Goal: Book appointment/travel/reservation

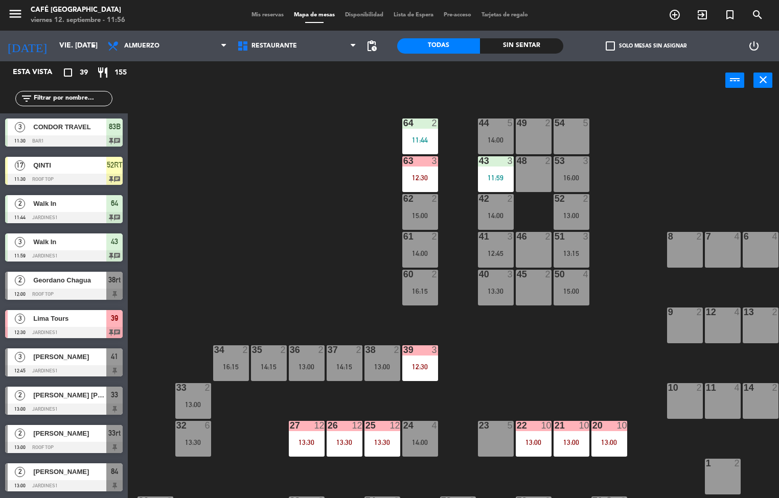
click at [531, 43] on div "Sin sentar" at bounding box center [521, 45] width 83 height 15
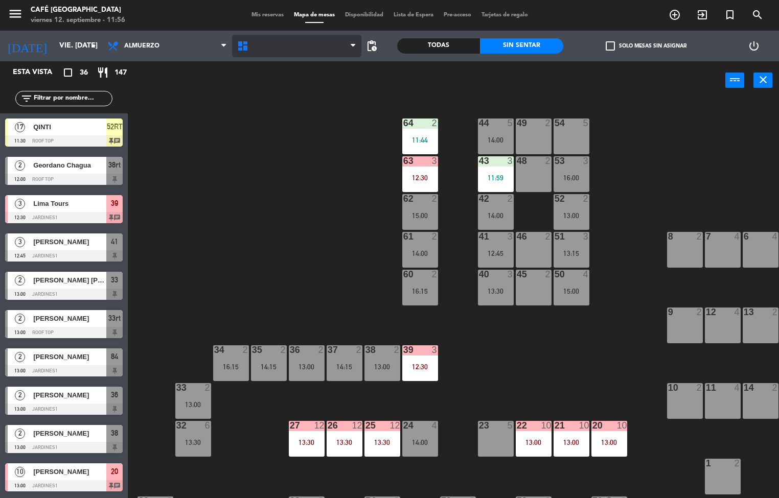
click at [290, 51] on span "Restaurante" at bounding box center [297, 46] width 130 height 22
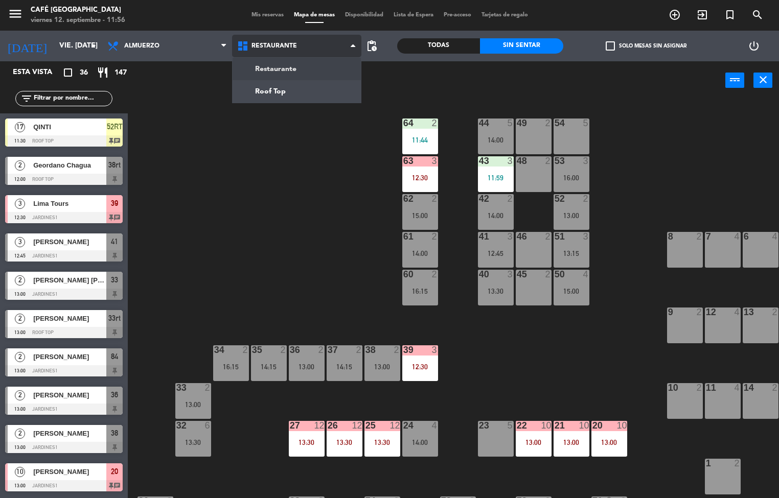
click at [302, 83] on ng-component "menu Café Museo Larco viernes 12. septiembre - 11:56 Mis reservas Mapa de mesas…" at bounding box center [389, 249] width 779 height 499
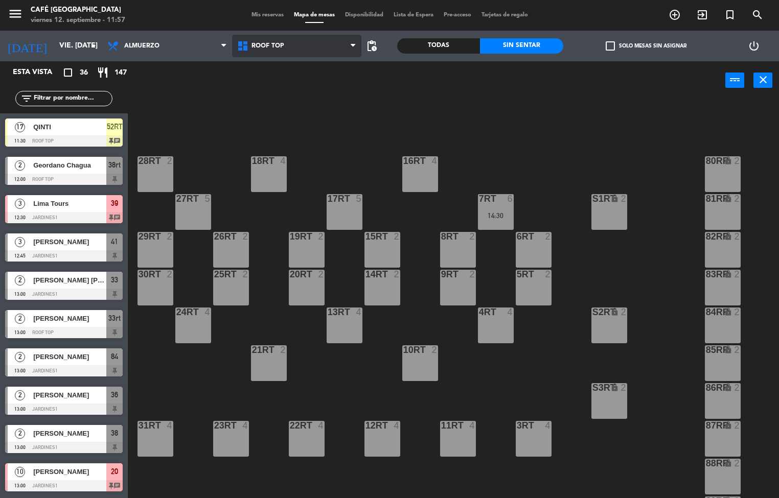
scroll to position [379, 0]
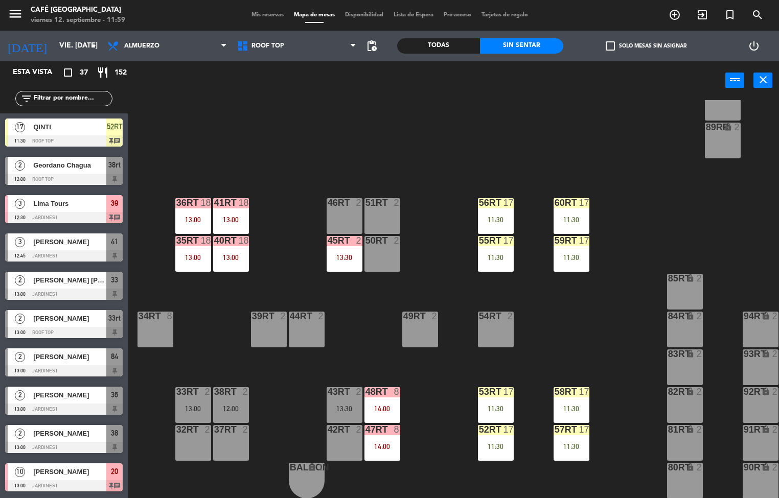
click at [574, 254] on div "11:30" at bounding box center [572, 257] width 36 height 7
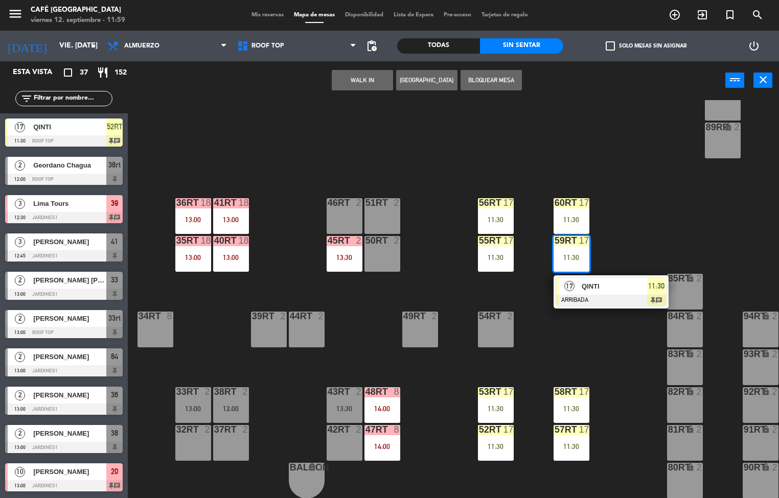
click at [616, 295] on div at bounding box center [611, 300] width 110 height 11
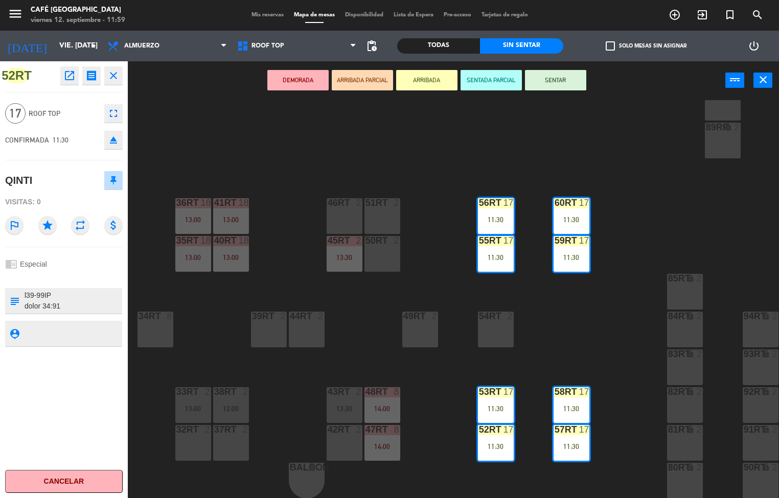
click at [69, 73] on icon "open_in_new" at bounding box center [69, 76] width 12 height 12
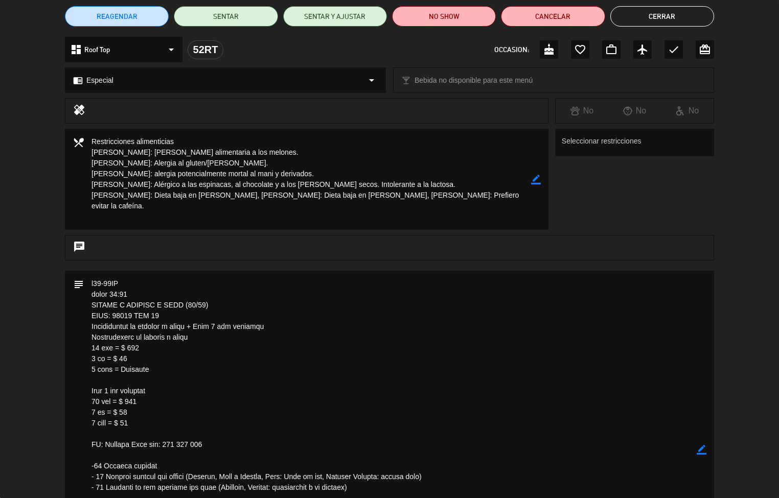
click at [425, 356] on textarea at bounding box center [390, 450] width 613 height 358
click at [427, 333] on textarea at bounding box center [390, 450] width 613 height 358
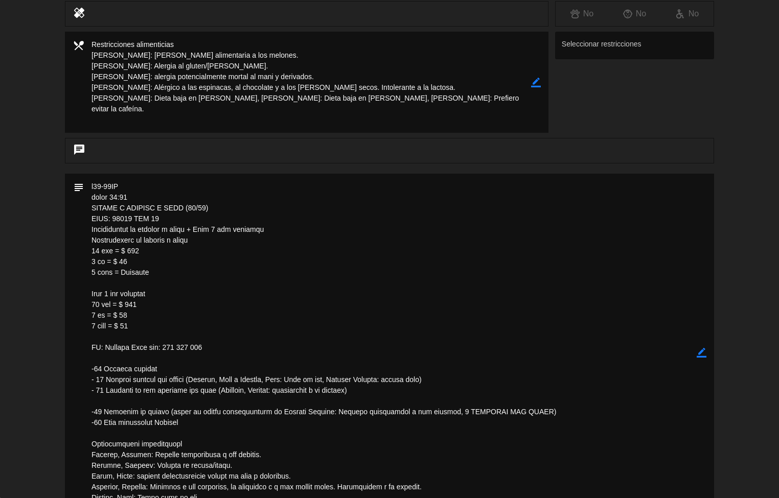
scroll to position [199, 0]
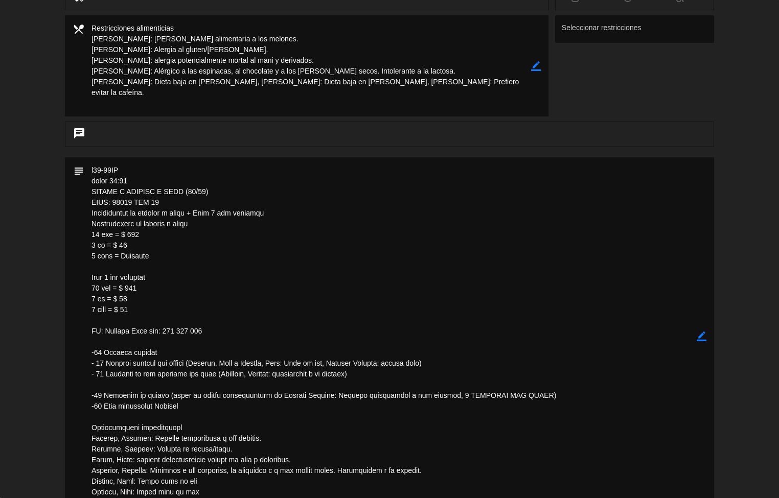
click at [424, 354] on textarea at bounding box center [390, 336] width 613 height 358
click at [425, 331] on textarea at bounding box center [390, 336] width 613 height 358
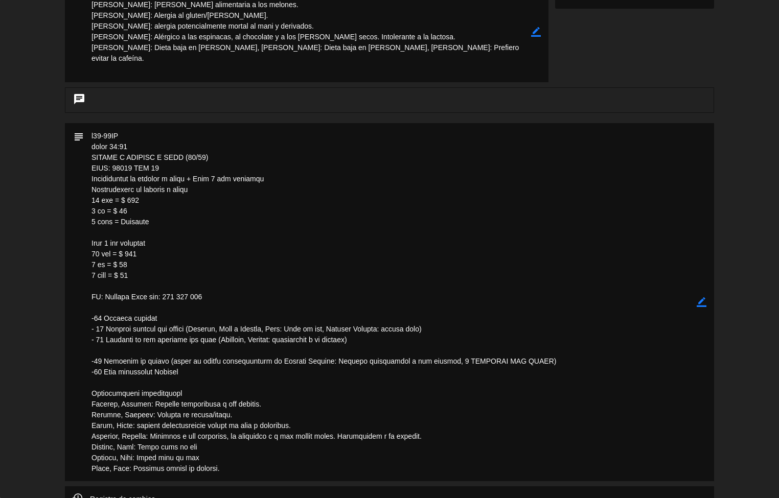
click at [397, 334] on textarea at bounding box center [390, 302] width 613 height 358
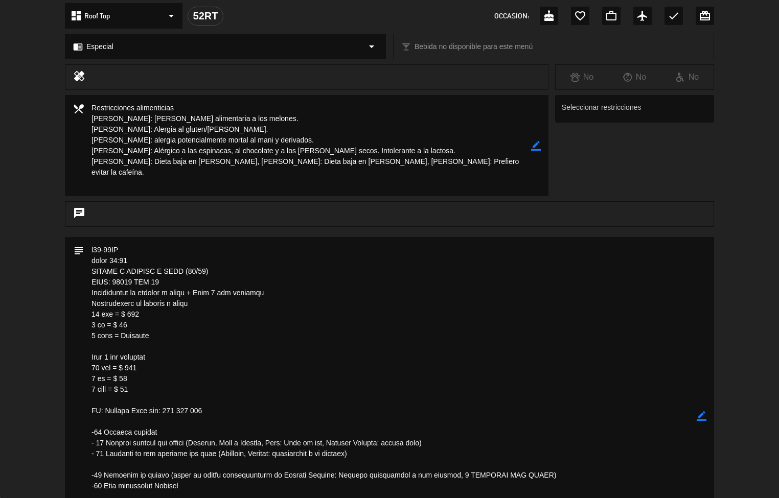
scroll to position [0, 0]
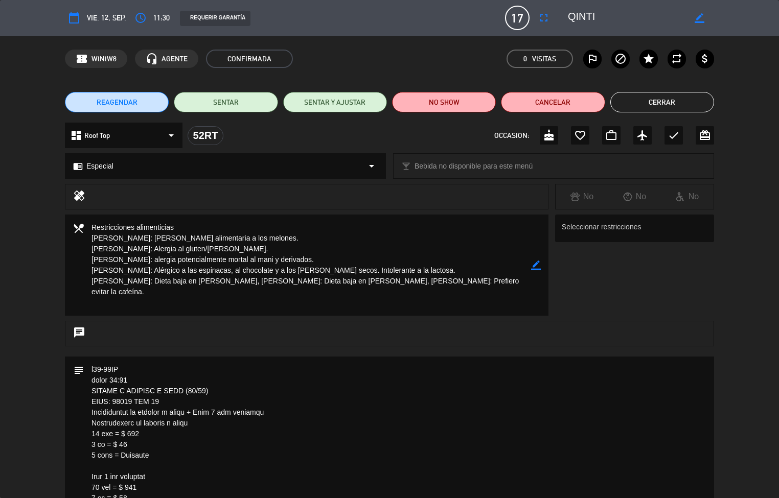
click at [670, 99] on button "Cerrar" at bounding box center [662, 102] width 104 height 20
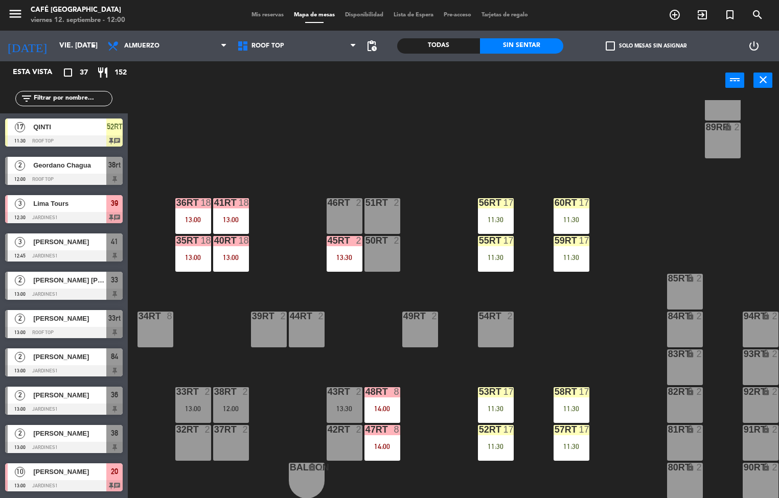
click at [267, 365] on div "18RT 4 16RT 4 28RT 2 80RR lock 2 27RT 5 7RT 6 14:30 S1RT lock 2 17RT 5 81RR loc…" at bounding box center [457, 299] width 644 height 399
click at [373, 396] on div "48RT 8 14:00" at bounding box center [383, 406] width 36 height 36
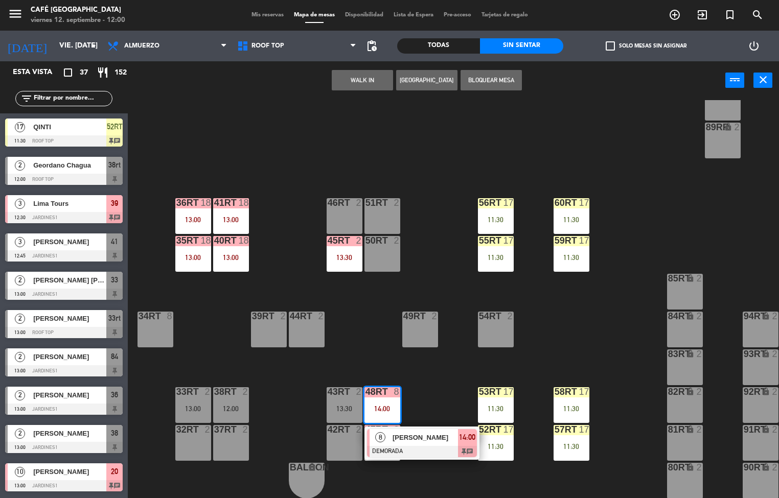
click at [425, 433] on span "[PERSON_NAME]" at bounding box center [425, 438] width 65 height 11
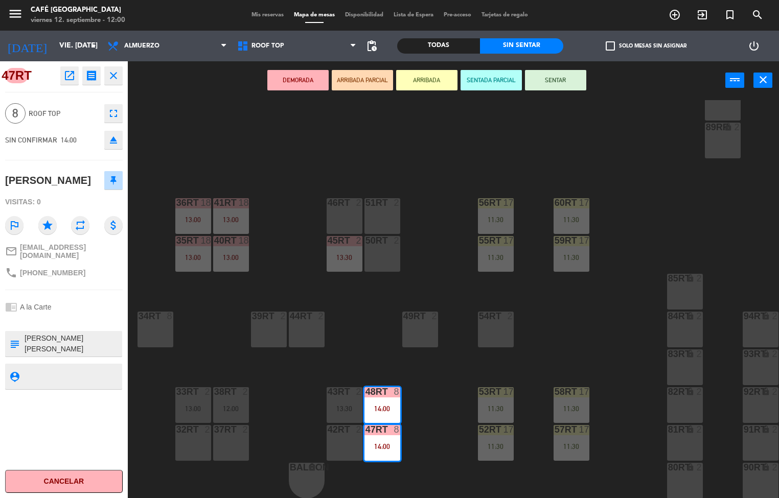
click at [554, 146] on div "18RT 4 16RT 4 28RT 2 80RR lock 2 27RT 5 7RT 6 14:30 S1RT lock 2 17RT 5 81RR loc…" at bounding box center [457, 299] width 644 height 399
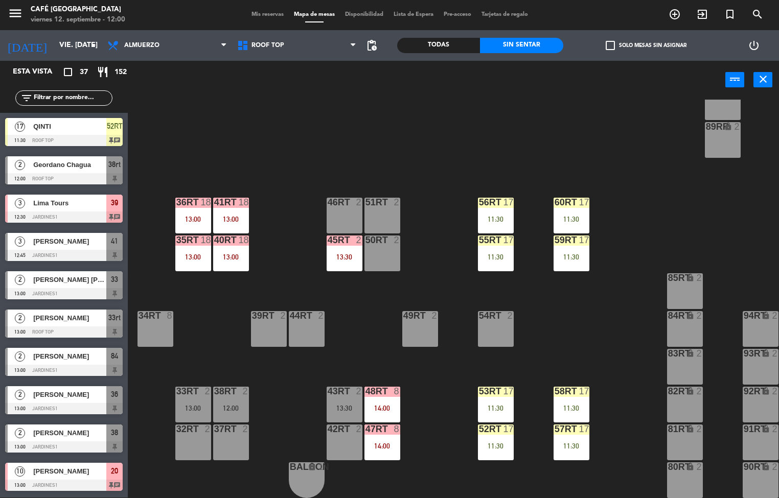
scroll to position [2, 0]
